Goal: Navigation & Orientation: Go to known website

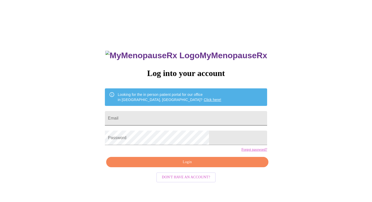
click at [177, 119] on input "Email" at bounding box center [186, 118] width 162 height 14
